Goal: Check status: Check status

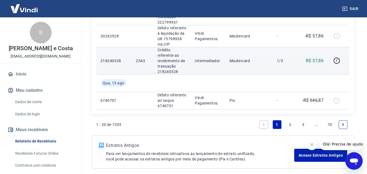
scroll to position [622, 0]
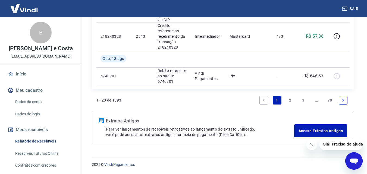
click at [288, 101] on link "2" at bounding box center [290, 100] width 9 height 9
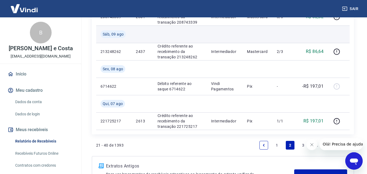
scroll to position [496, 0]
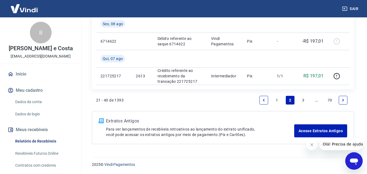
click at [278, 99] on link "1" at bounding box center [277, 100] width 9 height 9
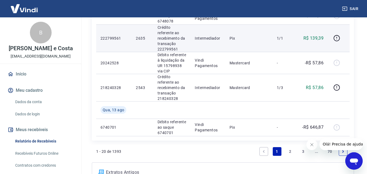
scroll to position [568, 0]
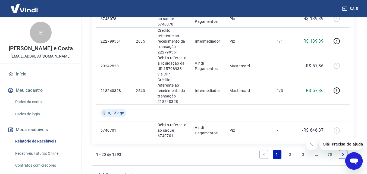
drag, startPoint x: 292, startPoint y: 71, endPoint x: 360, endPoint y: 57, distance: 69.4
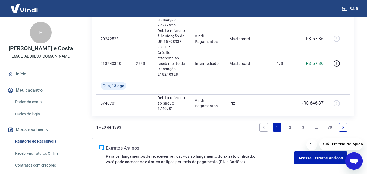
click at [292, 130] on link "2" at bounding box center [290, 127] width 9 height 9
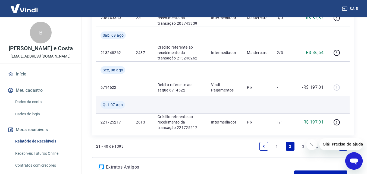
scroll to position [496, 0]
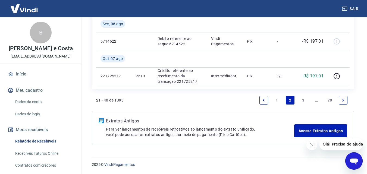
click at [275, 99] on link "1" at bounding box center [277, 100] width 9 height 9
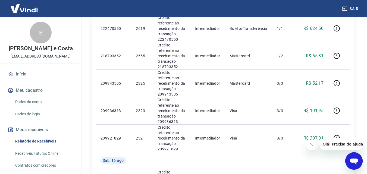
scroll to position [351, 0]
